Goal: Task Accomplishment & Management: Manage account settings

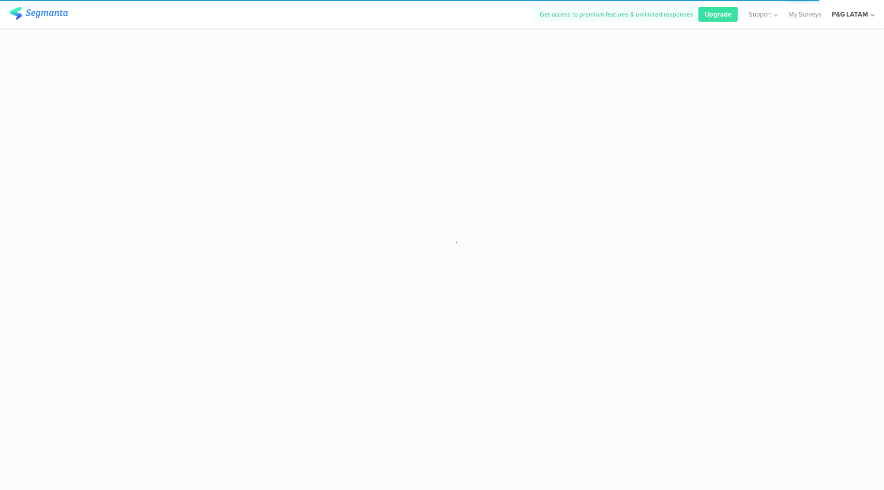
click at [867, 21] on div "P&G LATAM" at bounding box center [853, 14] width 43 height 28
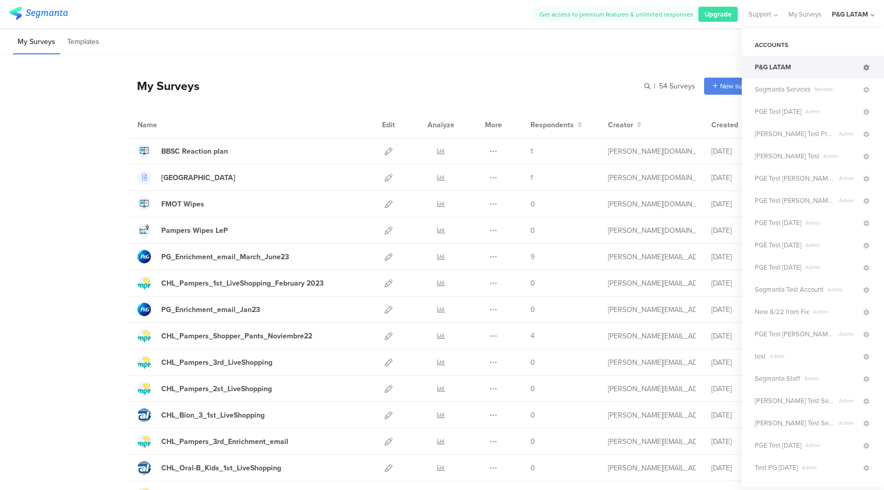
click at [863, 69] on icon at bounding box center [866, 68] width 6 height 6
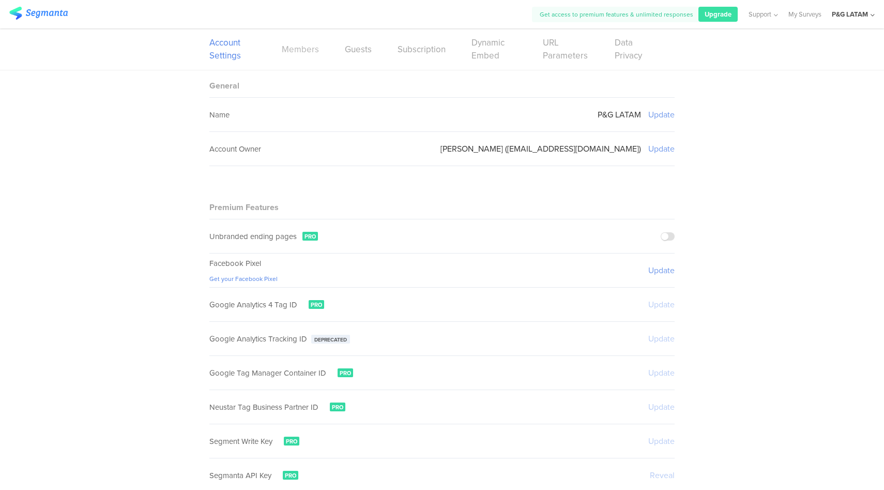
click at [293, 50] on link "Members" at bounding box center [300, 49] width 37 height 13
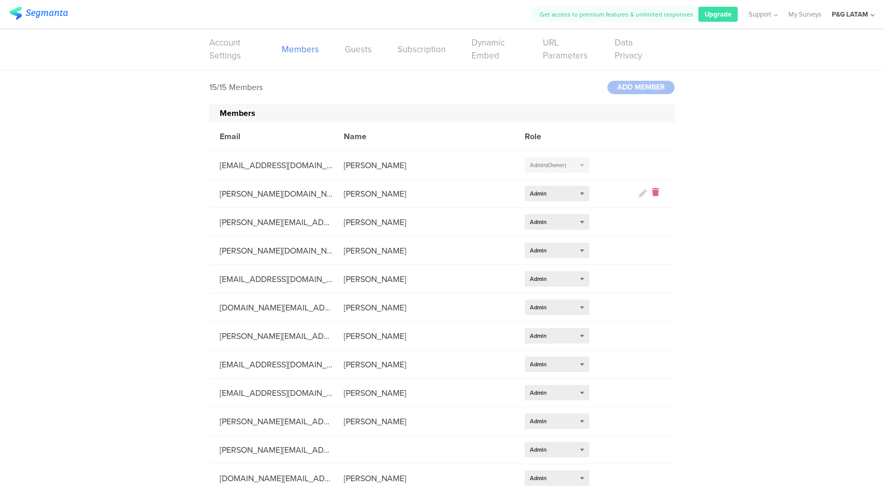
click at [652, 191] on icon at bounding box center [655, 194] width 7 height 12
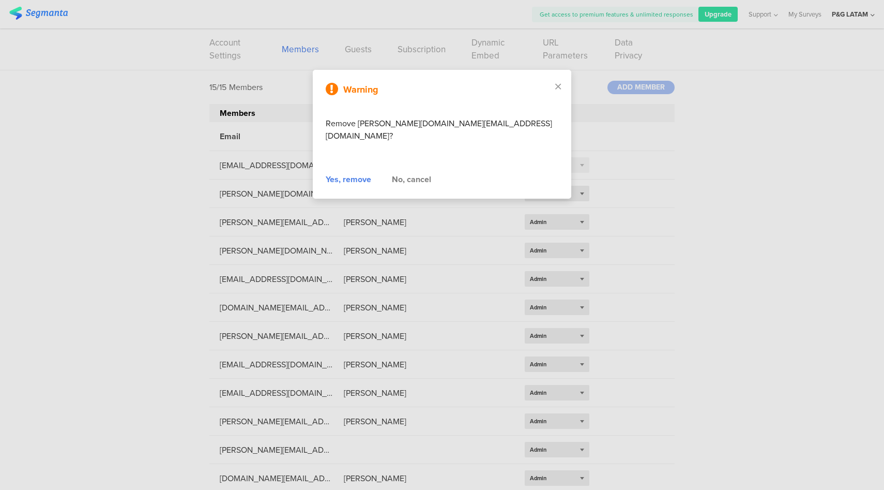
click at [352, 173] on div "Yes, remove" at bounding box center [348, 179] width 45 height 12
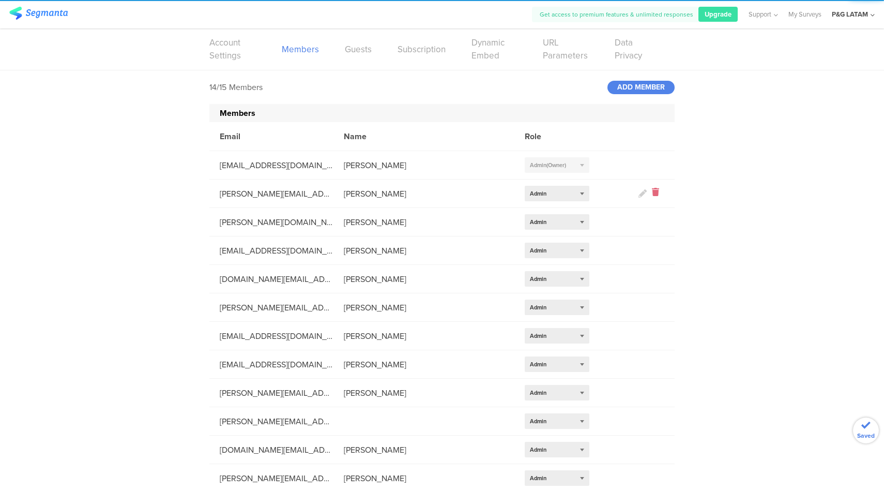
click at [652, 195] on icon at bounding box center [655, 194] width 7 height 12
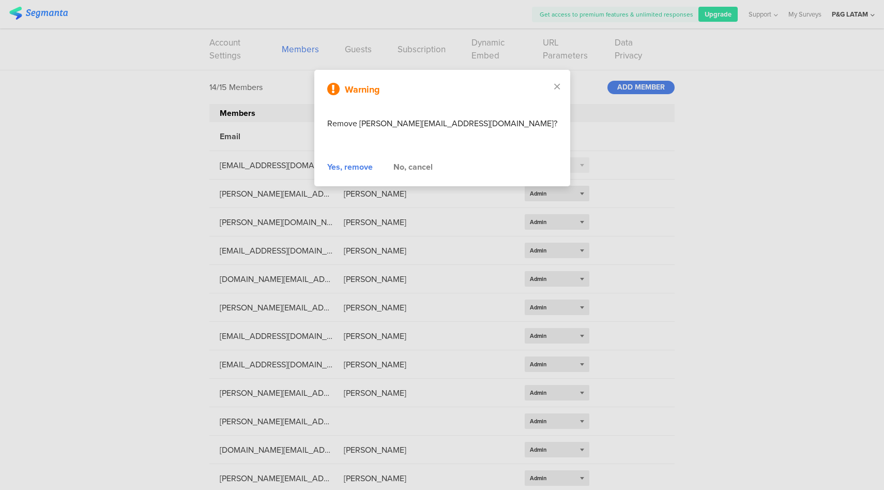
click at [356, 170] on div "Yes, remove" at bounding box center [349, 167] width 45 height 12
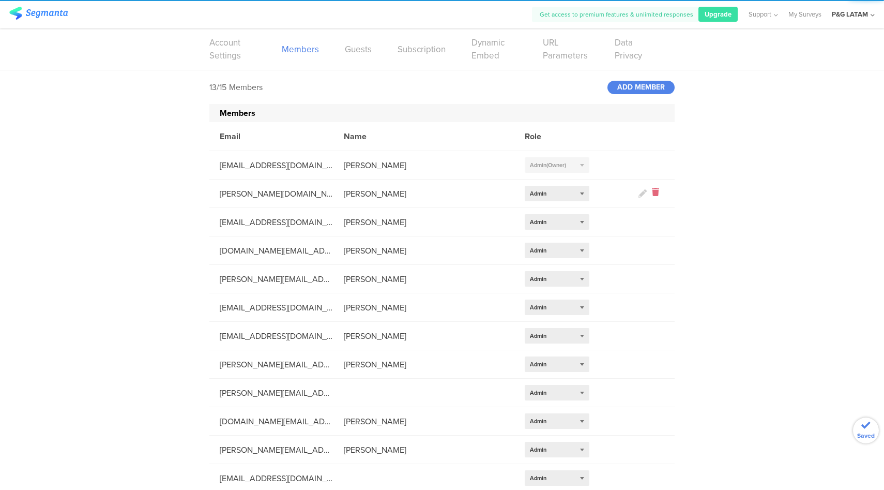
click at [652, 194] on icon at bounding box center [655, 194] width 7 height 12
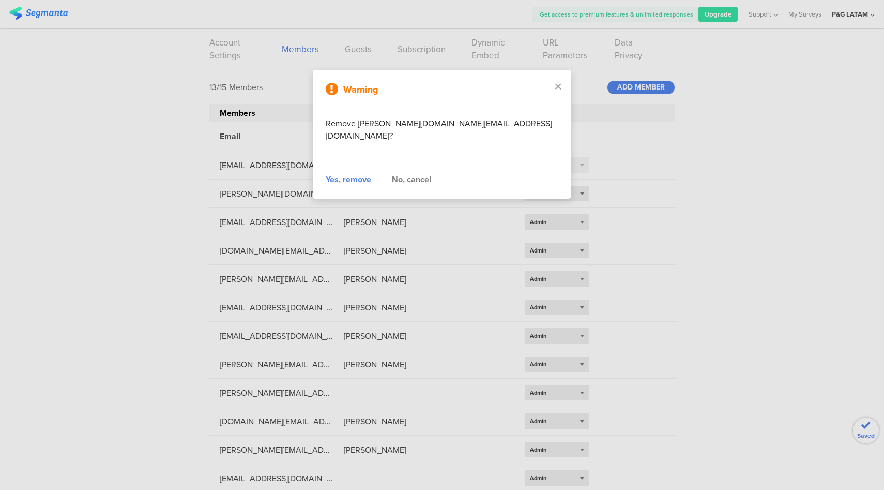
click at [344, 173] on div "Yes, remove" at bounding box center [348, 179] width 45 height 12
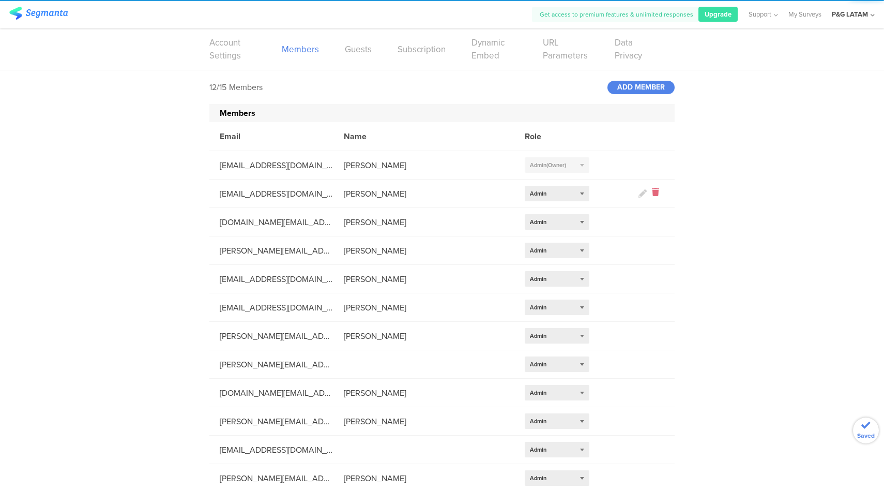
click at [653, 193] on icon at bounding box center [655, 194] width 7 height 12
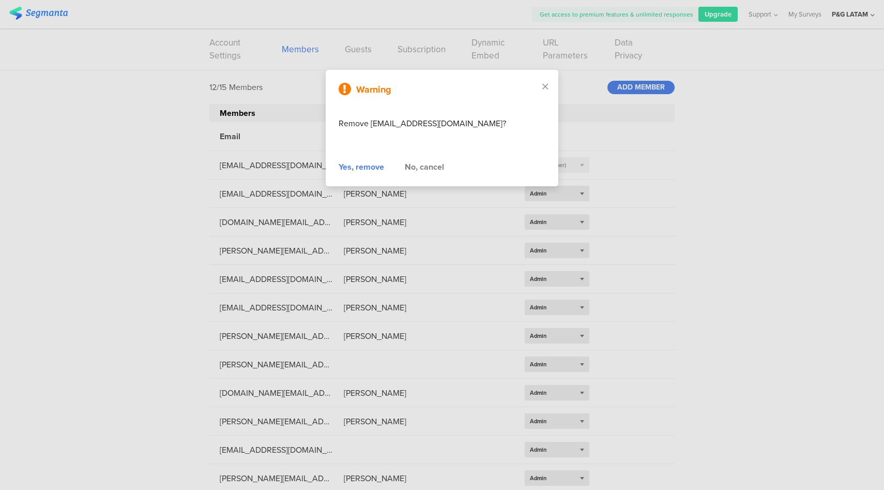
click at [379, 162] on div "Yes, remove" at bounding box center [361, 167] width 45 height 12
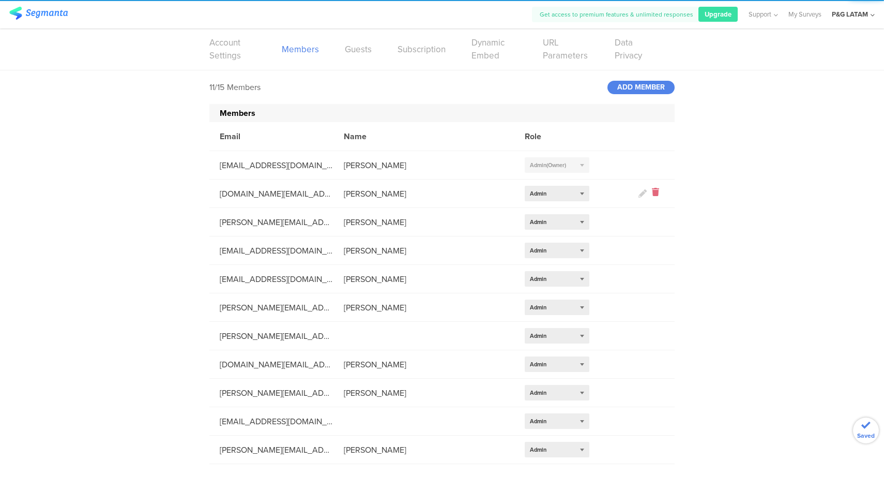
click at [655, 194] on icon at bounding box center [655, 194] width 7 height 12
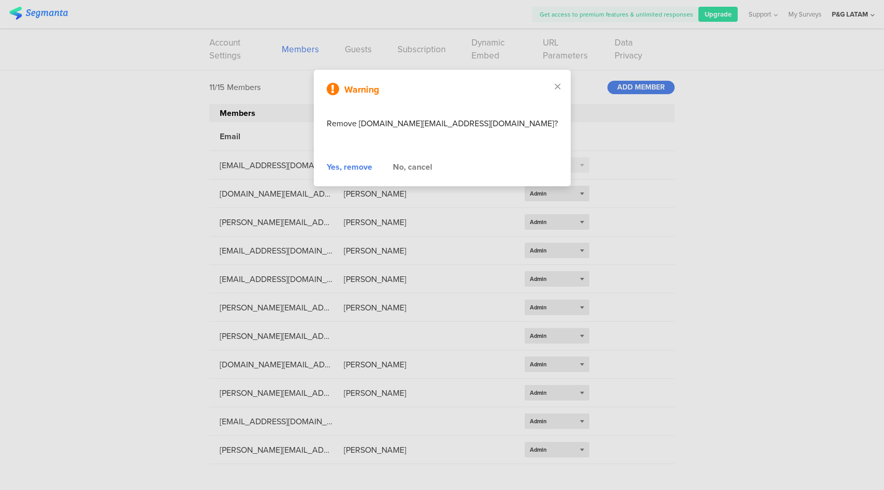
click at [367, 166] on div "Yes, remove" at bounding box center [349, 167] width 45 height 12
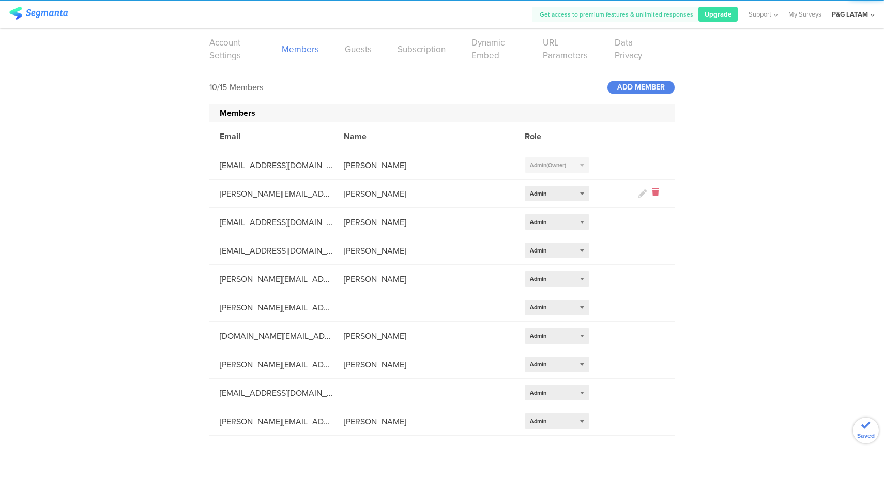
click at [656, 194] on icon at bounding box center [655, 194] width 7 height 12
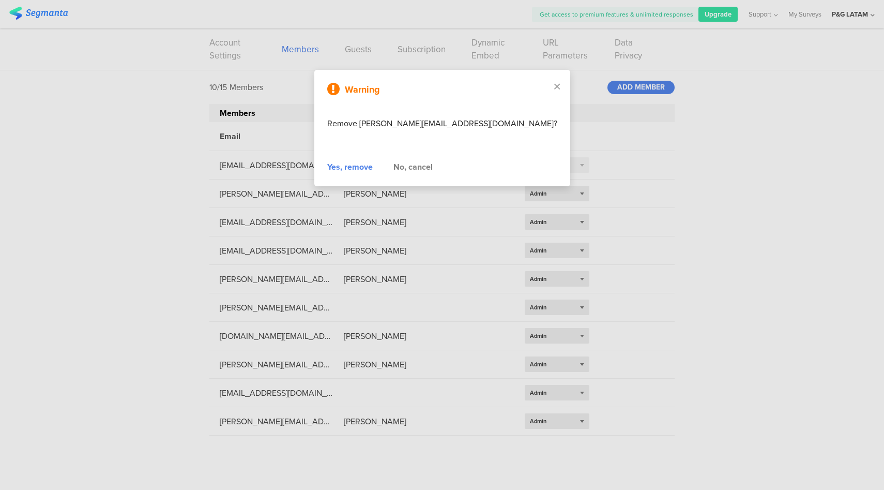
click at [364, 172] on div "Yes, remove" at bounding box center [349, 167] width 45 height 12
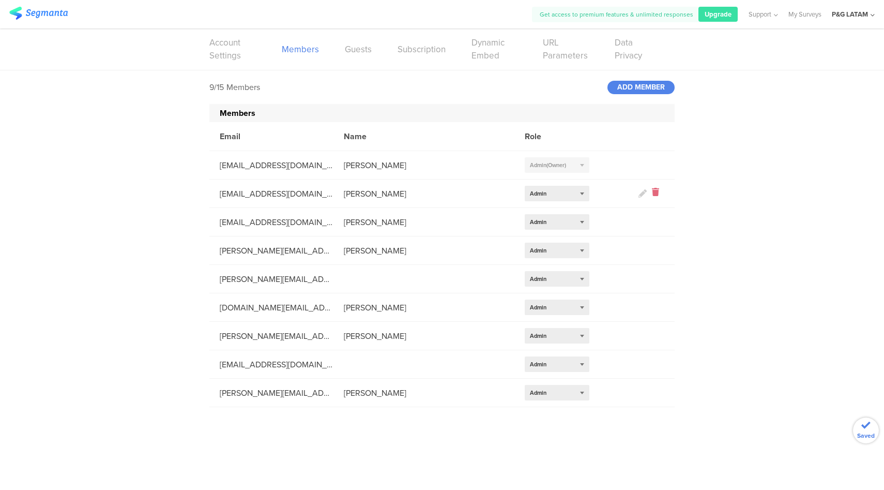
click at [658, 194] on icon at bounding box center [655, 194] width 7 height 12
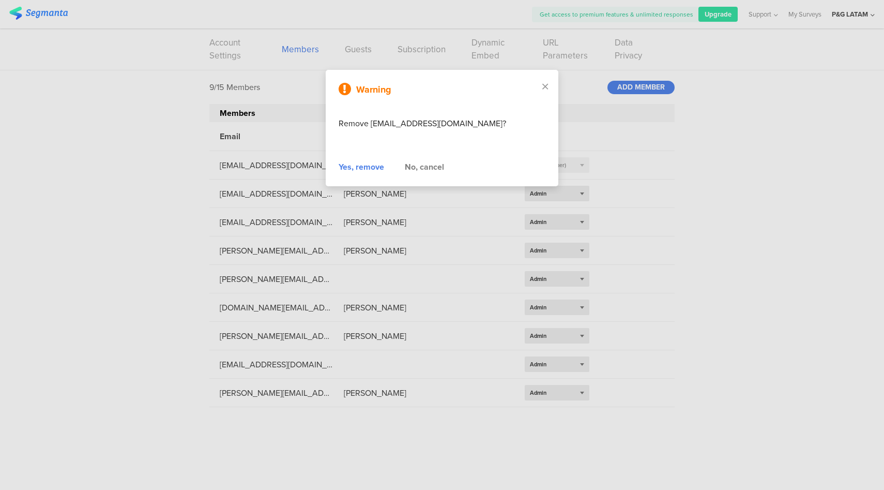
click at [356, 164] on div "Yes, remove" at bounding box center [361, 167] width 45 height 12
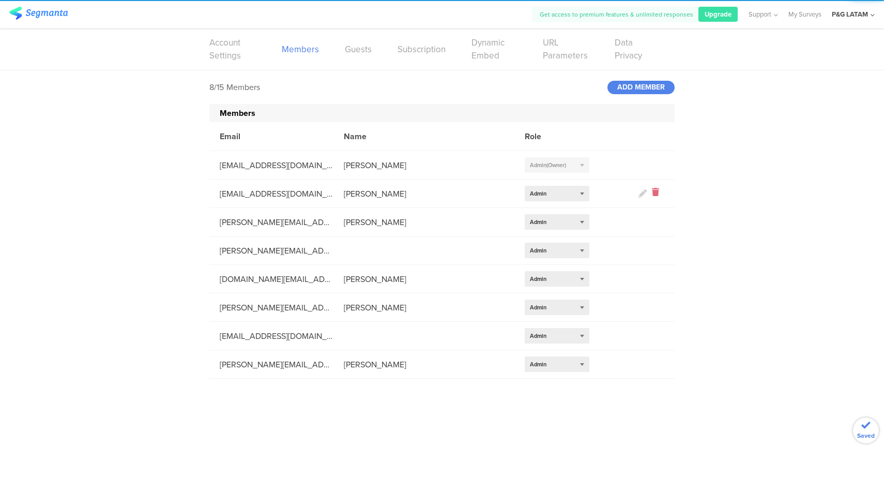
click at [654, 193] on icon at bounding box center [655, 194] width 7 height 12
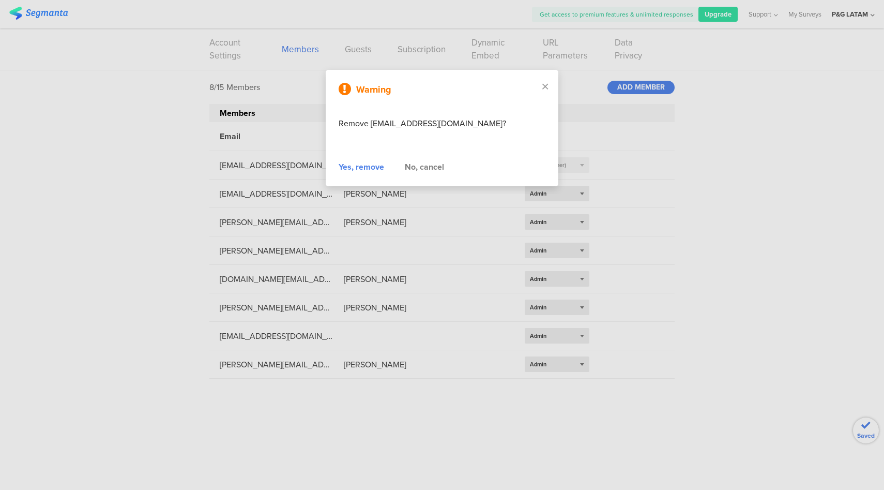
click at [352, 170] on div "Yes, remove" at bounding box center [361, 167] width 45 height 12
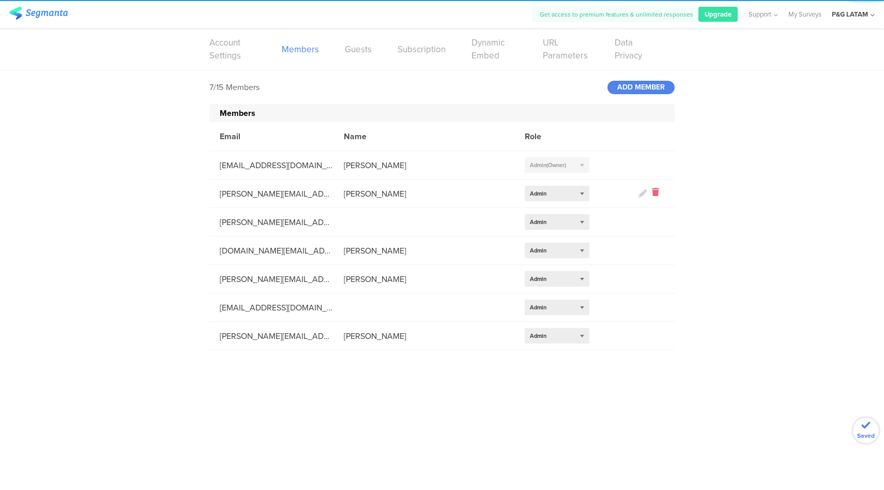
click at [654, 196] on icon at bounding box center [655, 194] width 7 height 12
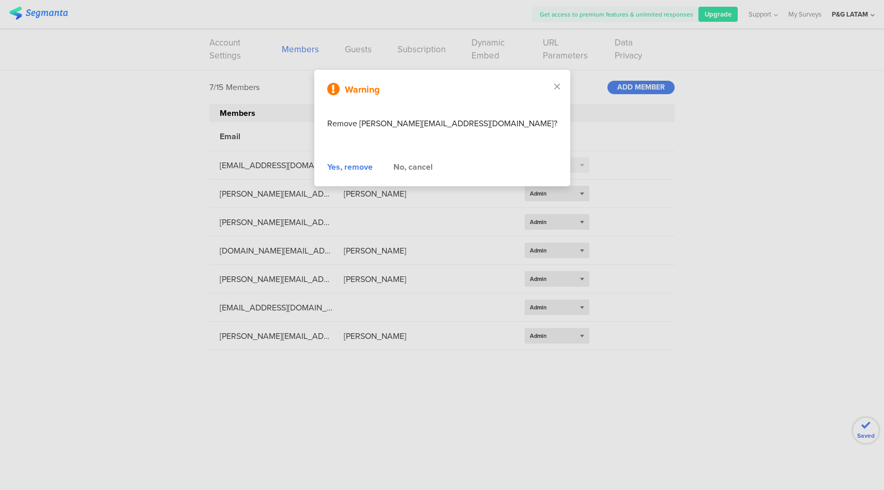
click at [358, 171] on div "Yes, remove" at bounding box center [349, 167] width 45 height 12
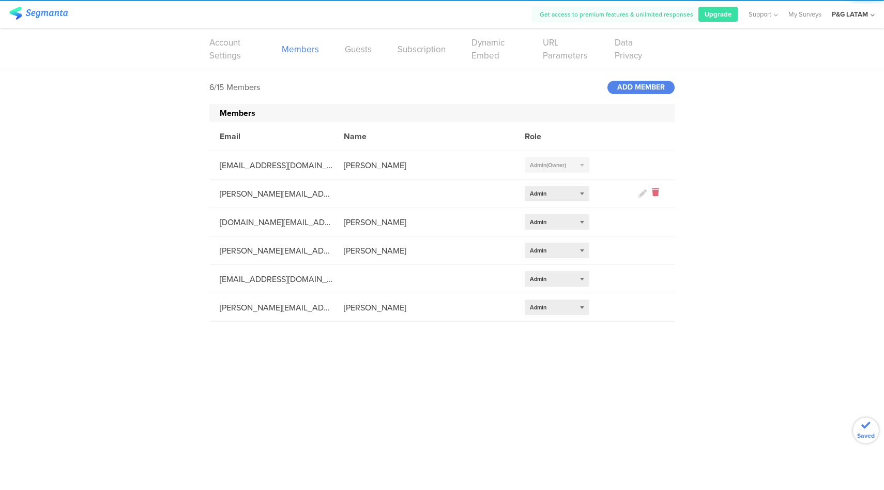
click at [654, 191] on icon at bounding box center [655, 194] width 7 height 12
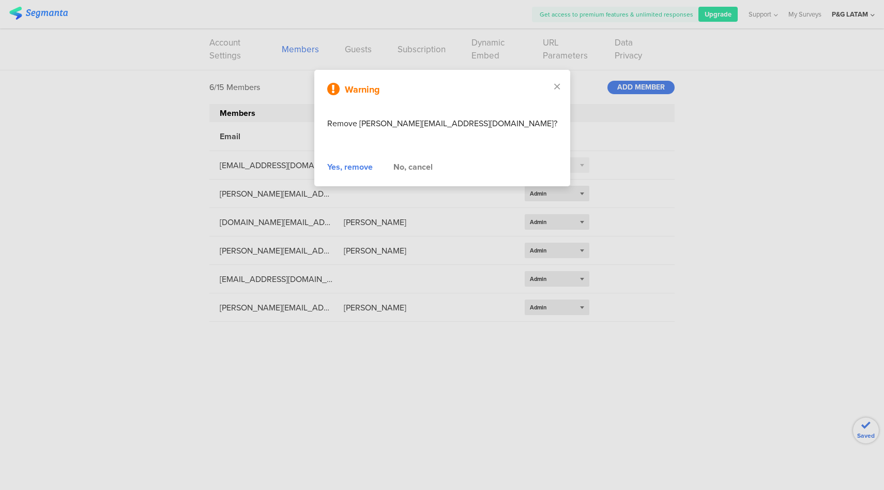
click at [356, 167] on div "Yes, remove" at bounding box center [349, 167] width 45 height 12
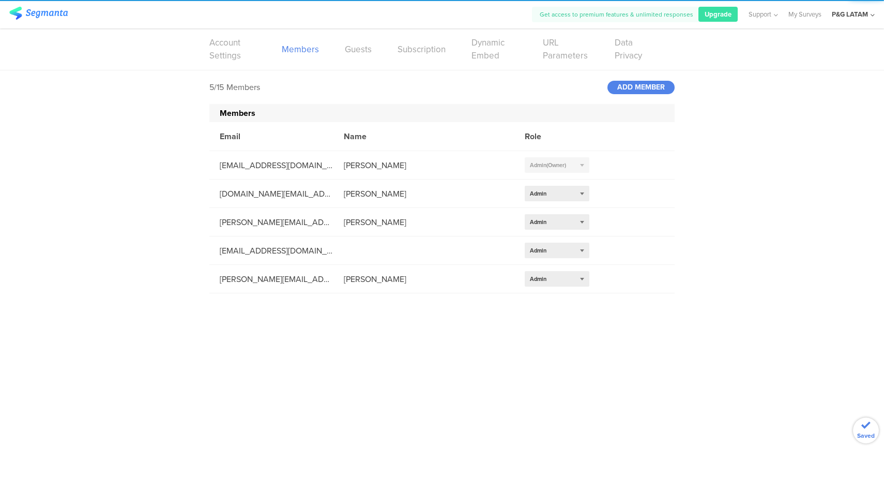
click at [652, 147] on div "Email Name Role" at bounding box center [441, 136] width 465 height 29
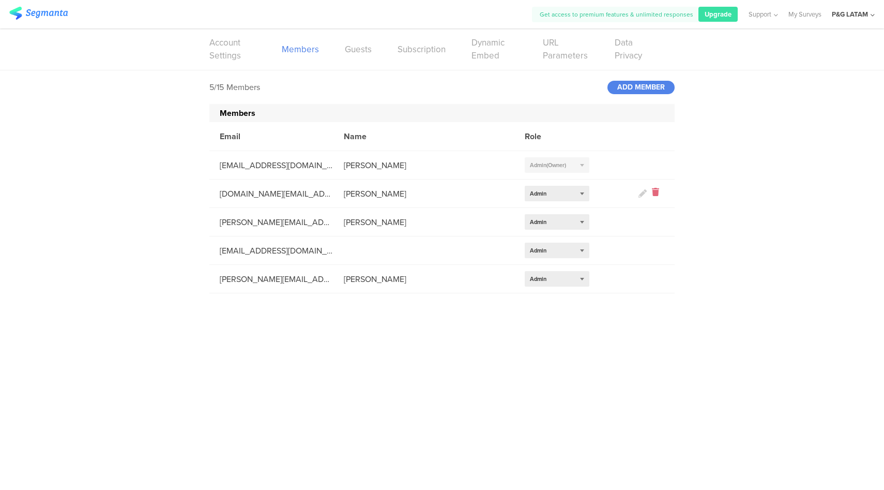
click at [655, 193] on icon at bounding box center [655, 194] width 7 height 12
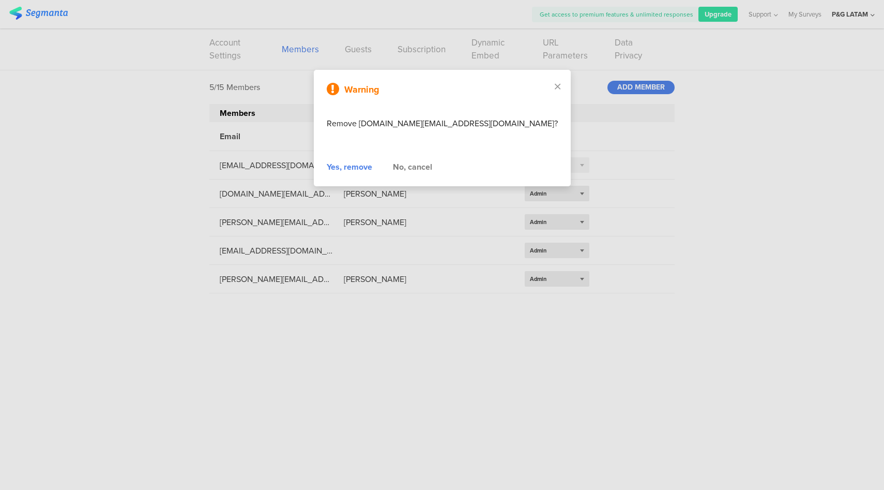
click at [357, 164] on div "Yes, remove" at bounding box center [349, 167] width 45 height 12
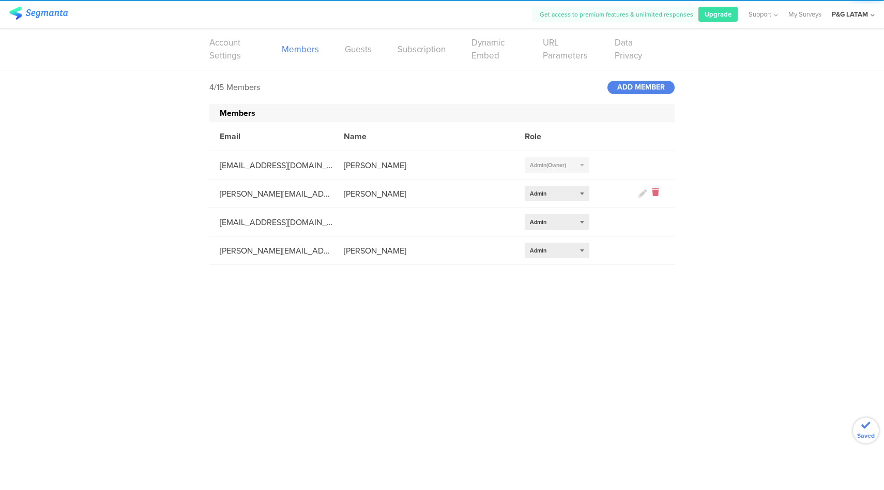
click at [657, 193] on icon at bounding box center [655, 194] width 7 height 12
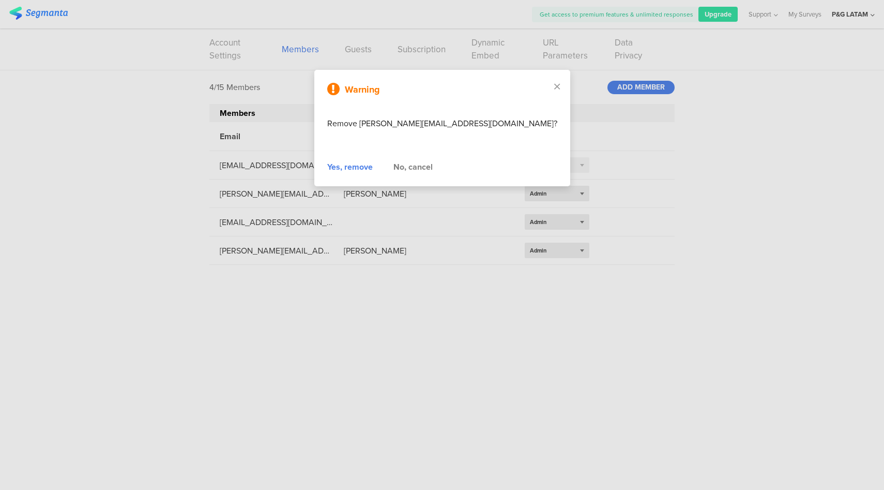
click at [351, 165] on div "Yes, remove" at bounding box center [349, 167] width 45 height 12
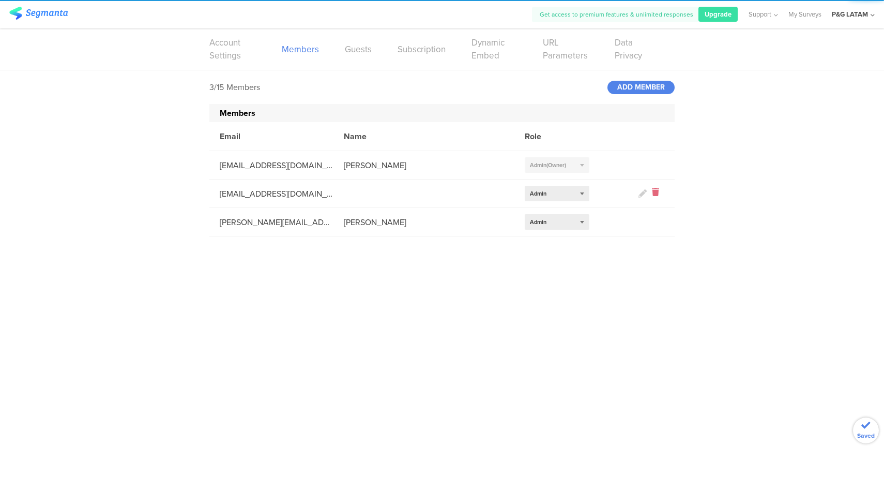
click at [657, 193] on icon at bounding box center [655, 194] width 7 height 12
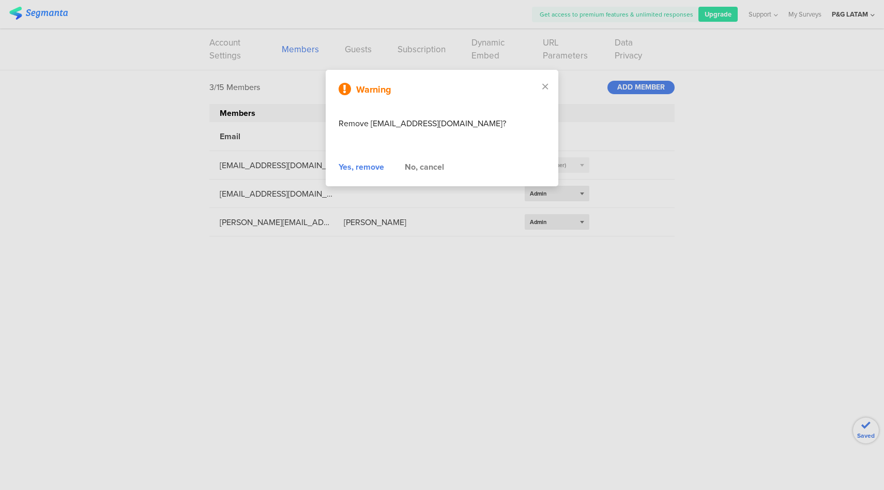
click at [380, 169] on div "Yes, remove" at bounding box center [361, 167] width 45 height 12
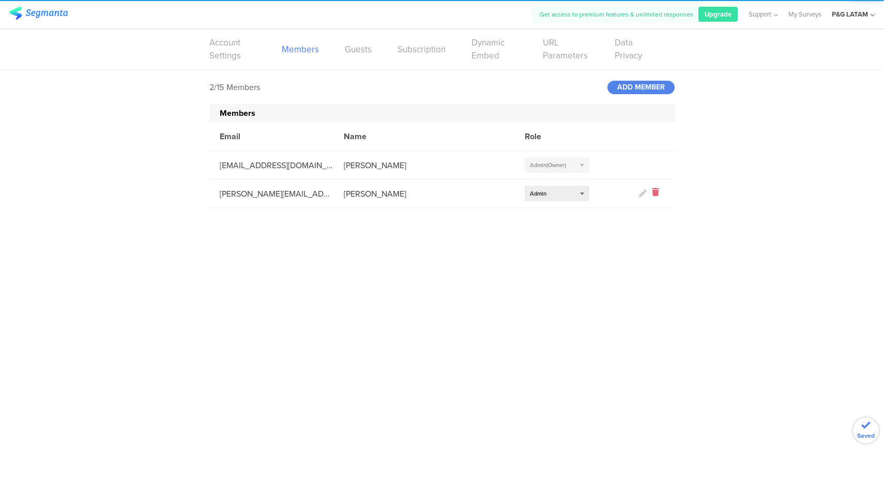
click at [653, 190] on icon at bounding box center [655, 194] width 7 height 12
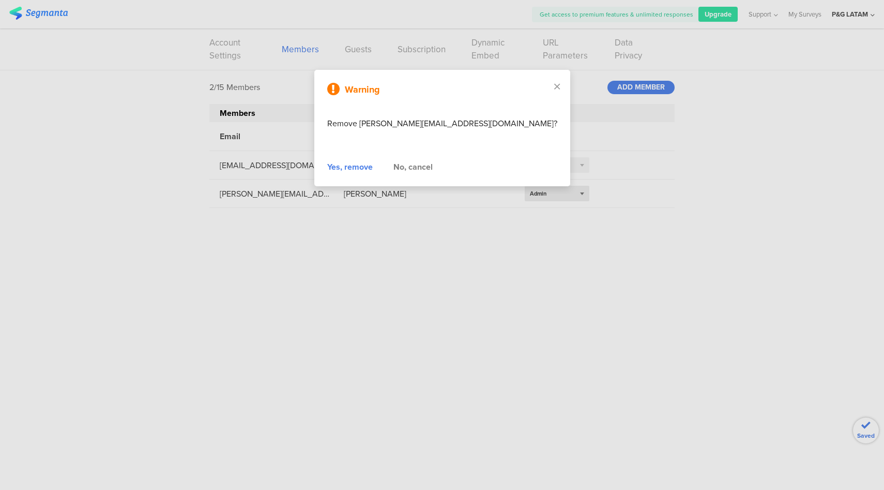
click at [372, 167] on div "Yes, remove" at bounding box center [349, 167] width 45 height 12
